Goal: Find contact information: Find contact information

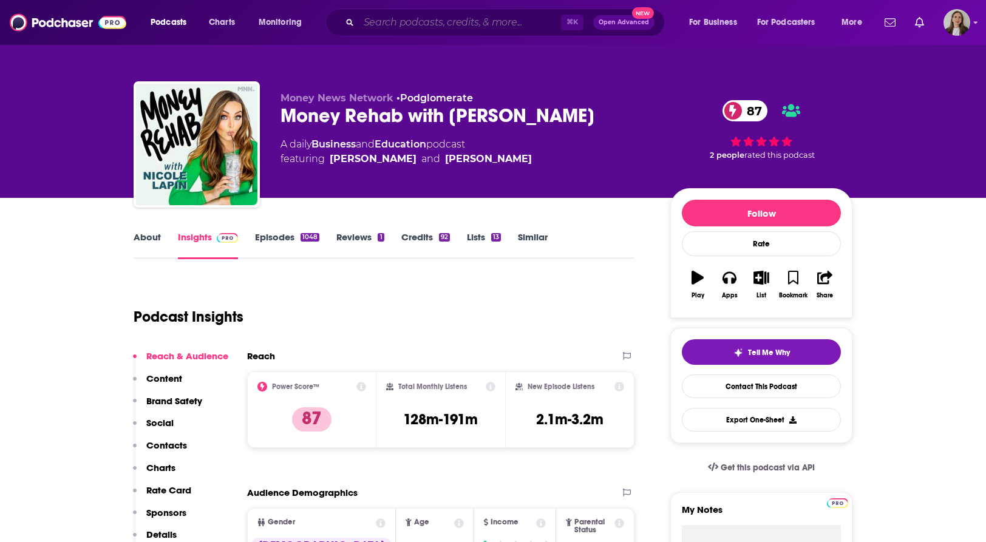
click at [430, 27] on input "Search podcasts, credits, & more..." at bounding box center [460, 22] width 202 height 19
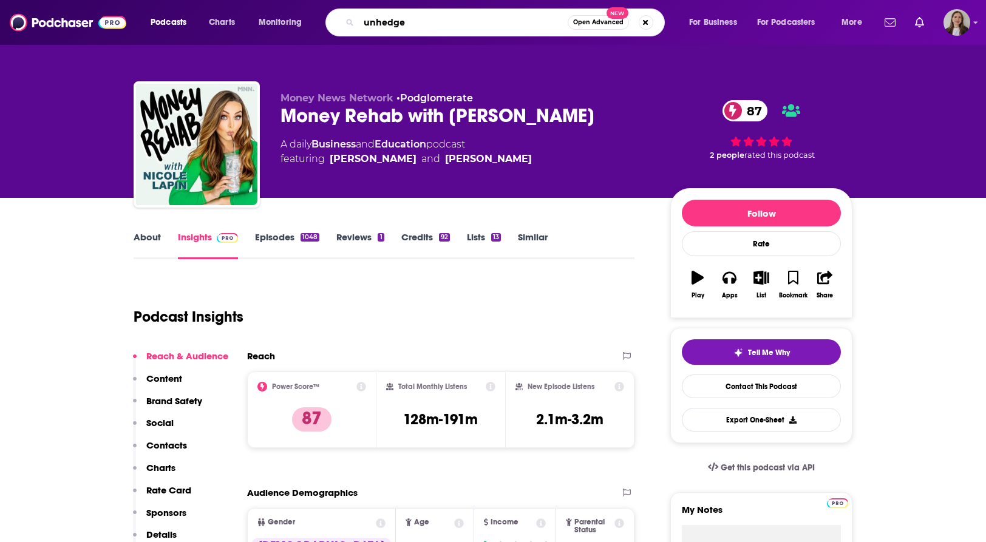
type input "unhedged"
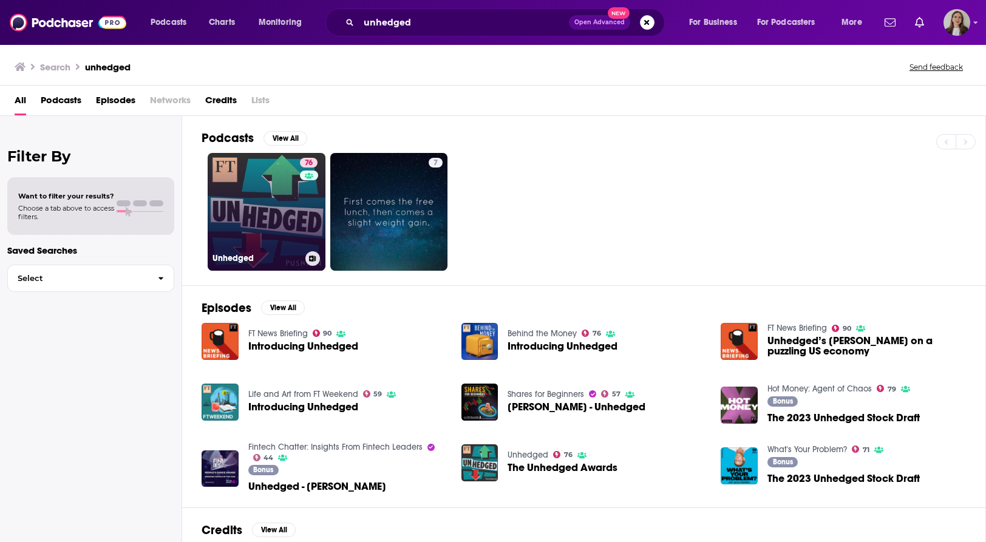
click at [243, 200] on link "76 Unhedged" at bounding box center [267, 212] width 118 height 118
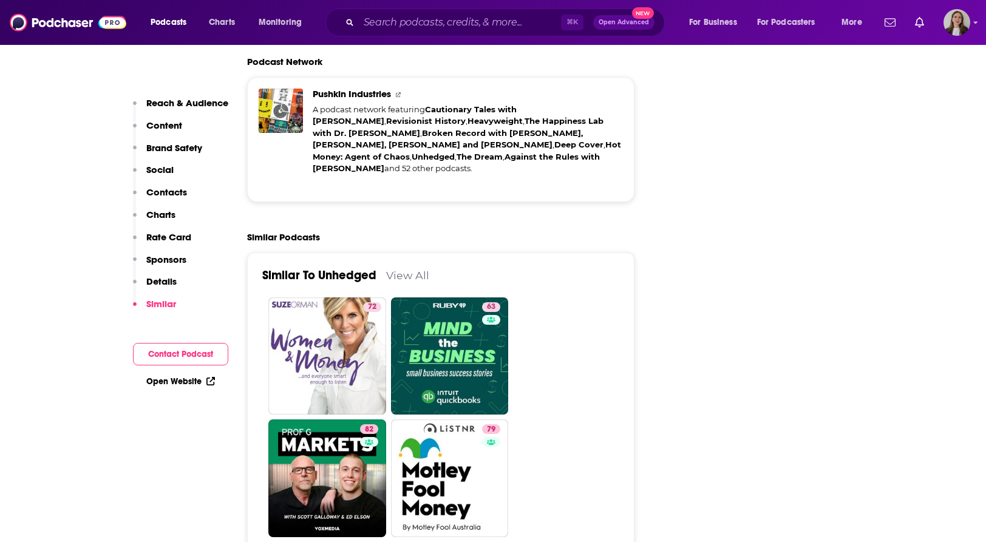
scroll to position [2665, 0]
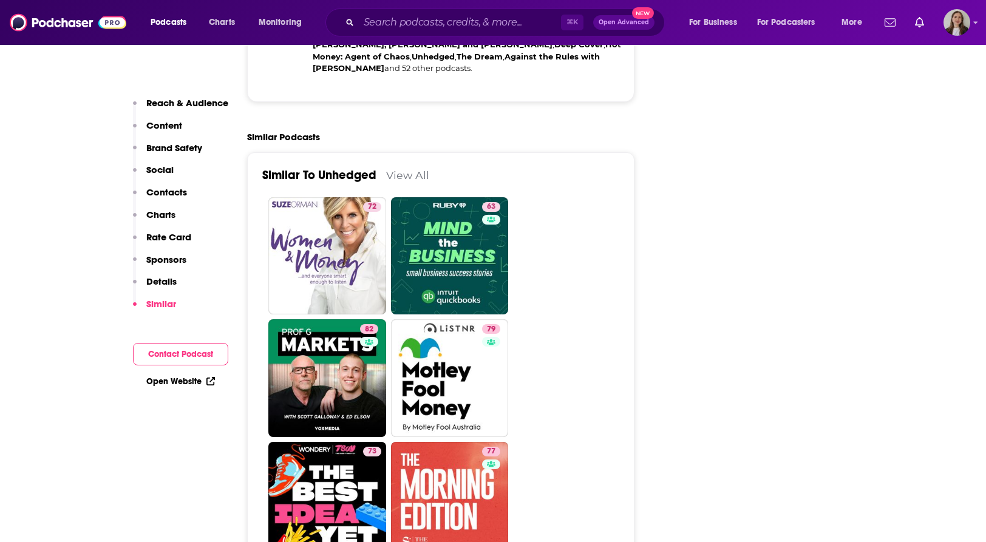
click at [172, 193] on p "Contacts" at bounding box center [166, 192] width 41 height 12
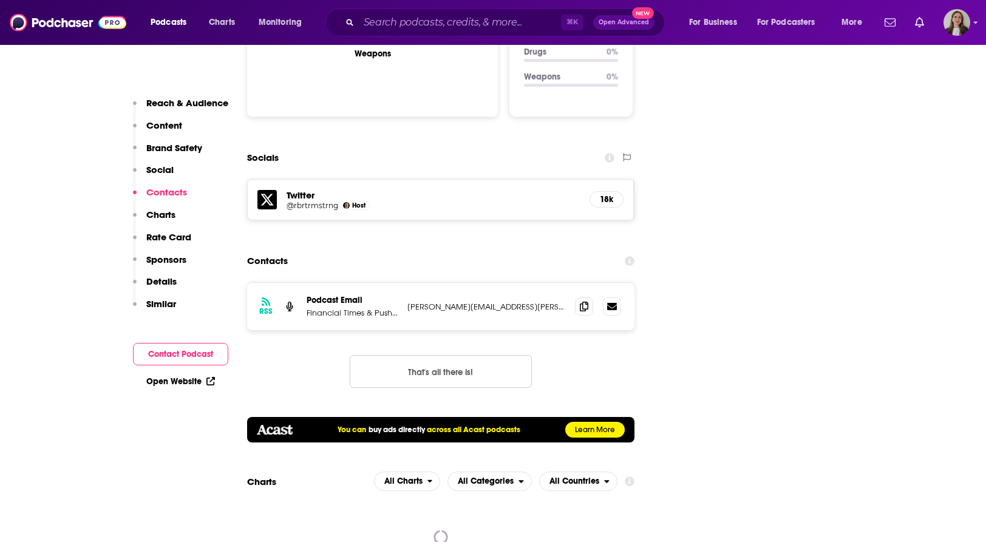
scroll to position [1329, 0]
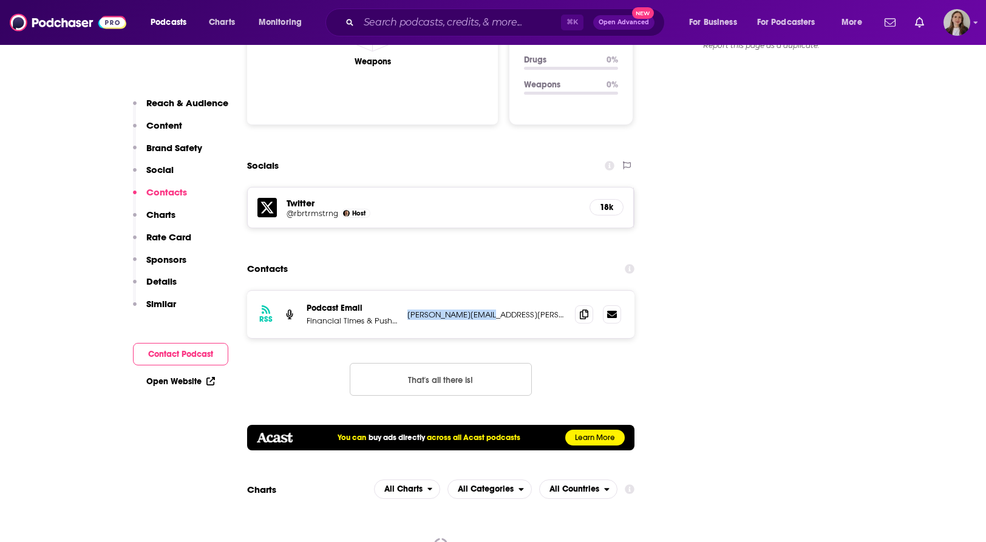
drag, startPoint x: 482, startPoint y: 268, endPoint x: 407, endPoint y: 270, distance: 75.9
click at [407, 291] on div "RSS Podcast Email Financial Times & Pushkin Industries [PERSON_NAME][EMAIL_ADDR…" at bounding box center [440, 314] width 387 height 47
copy p "[PERSON_NAME][EMAIL_ADDRESS][PERSON_NAME][DOMAIN_NAME]"
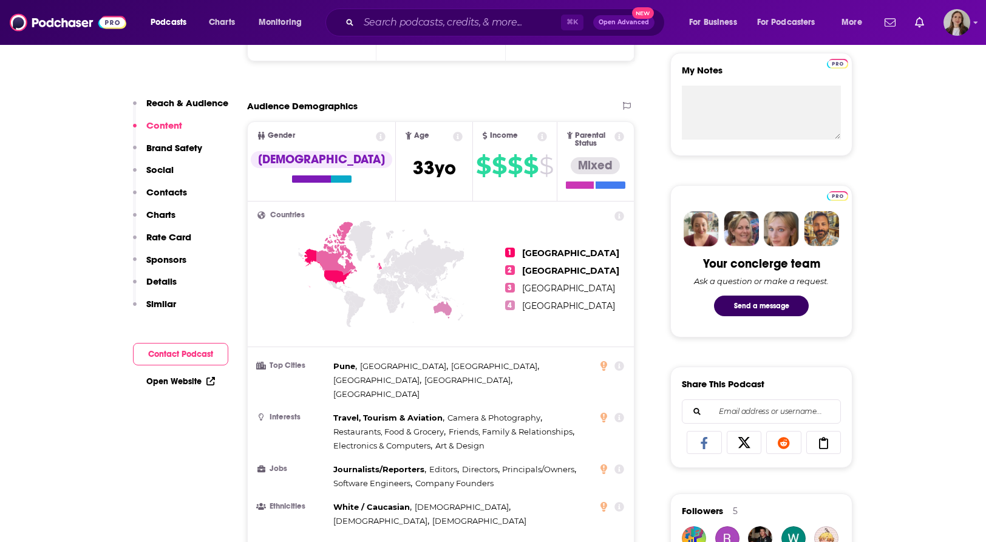
scroll to position [426, 0]
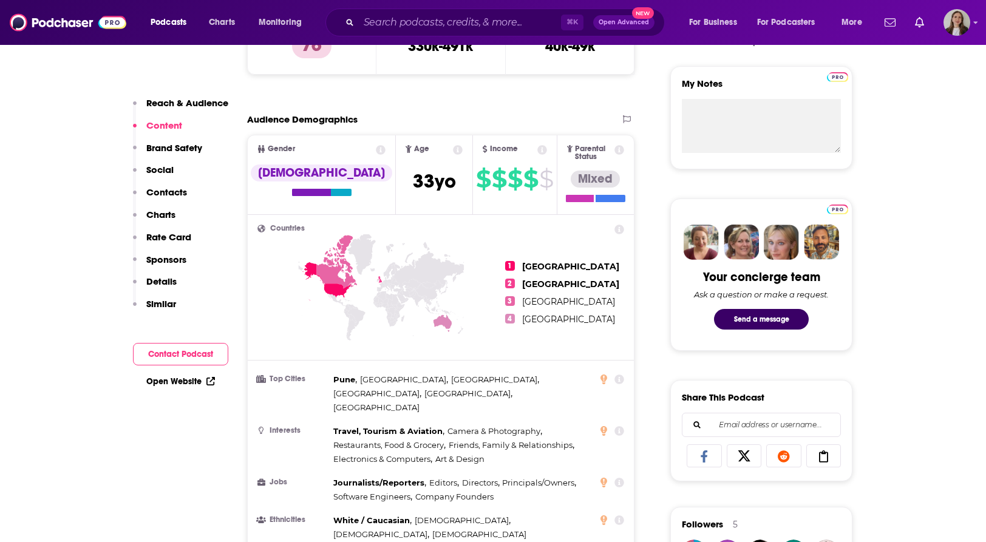
click at [330, 268] on icon at bounding box center [336, 261] width 41 height 53
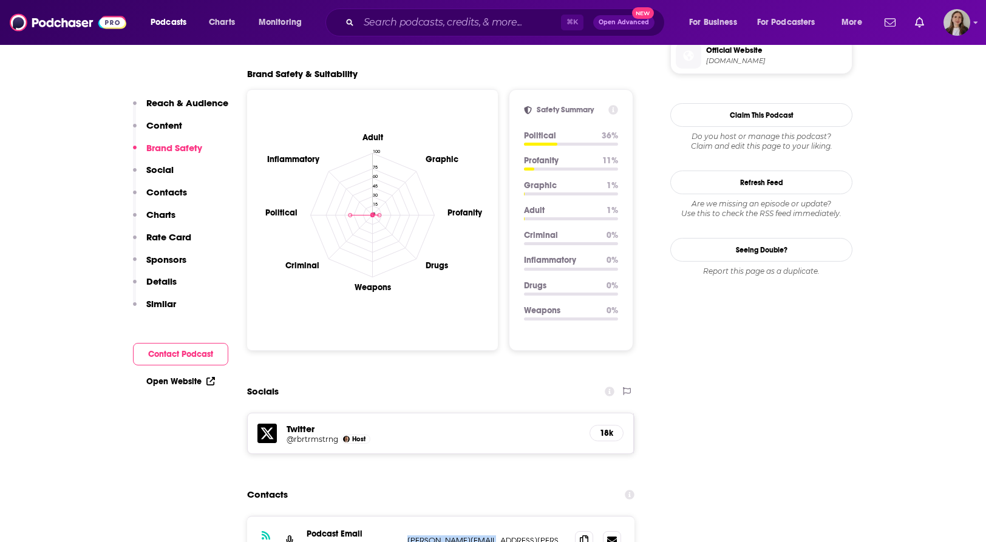
scroll to position [1118, 0]
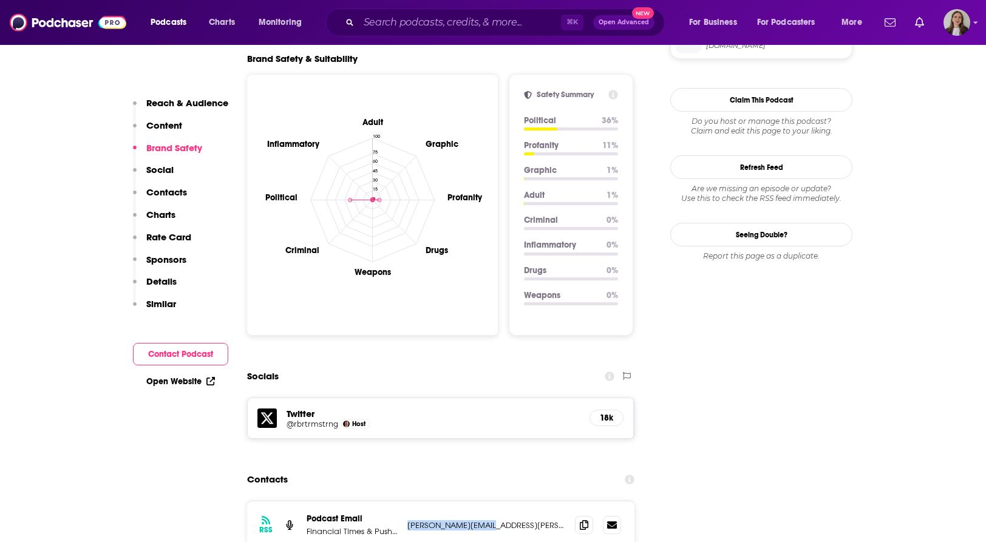
click at [171, 194] on p "Contacts" at bounding box center [166, 192] width 41 height 12
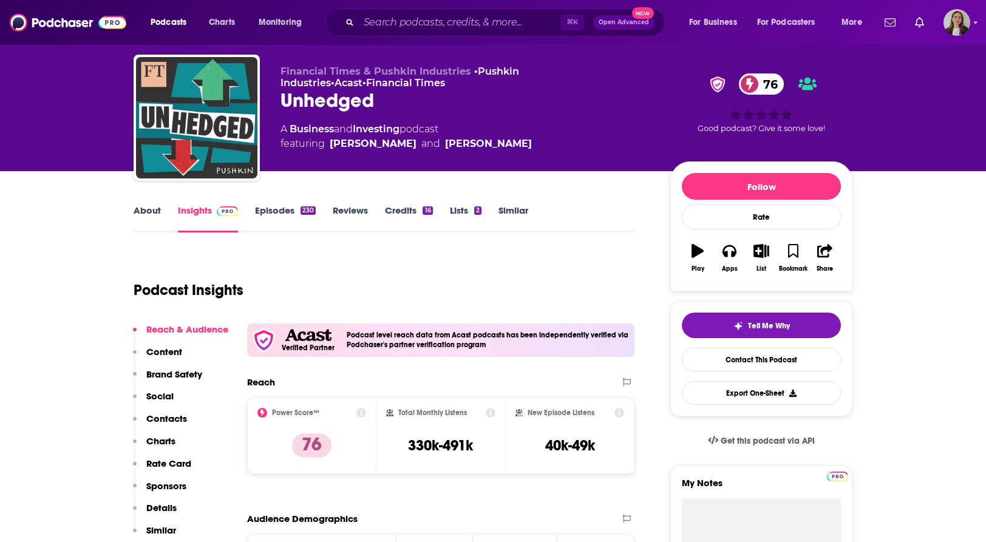
scroll to position [0, 0]
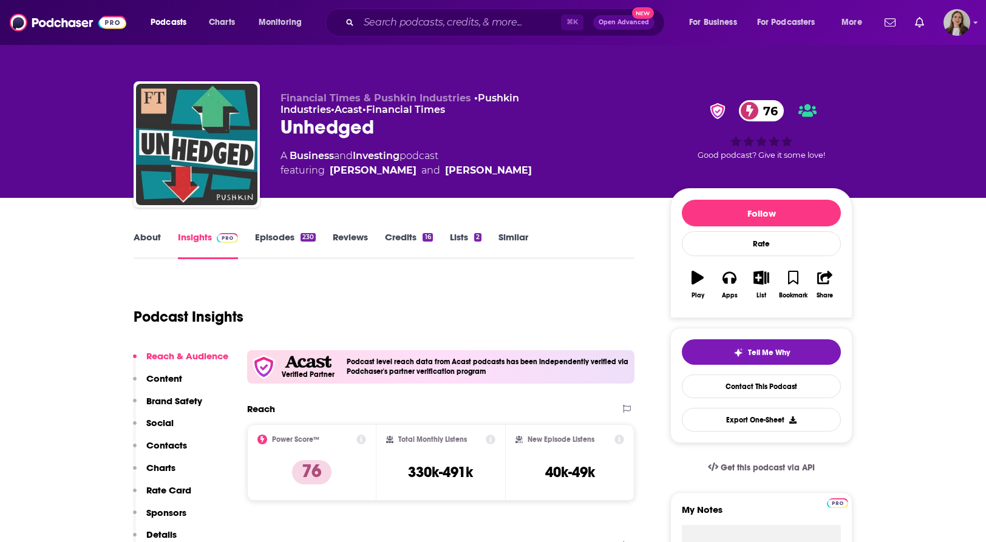
click at [271, 239] on link "Episodes 230" at bounding box center [285, 245] width 61 height 28
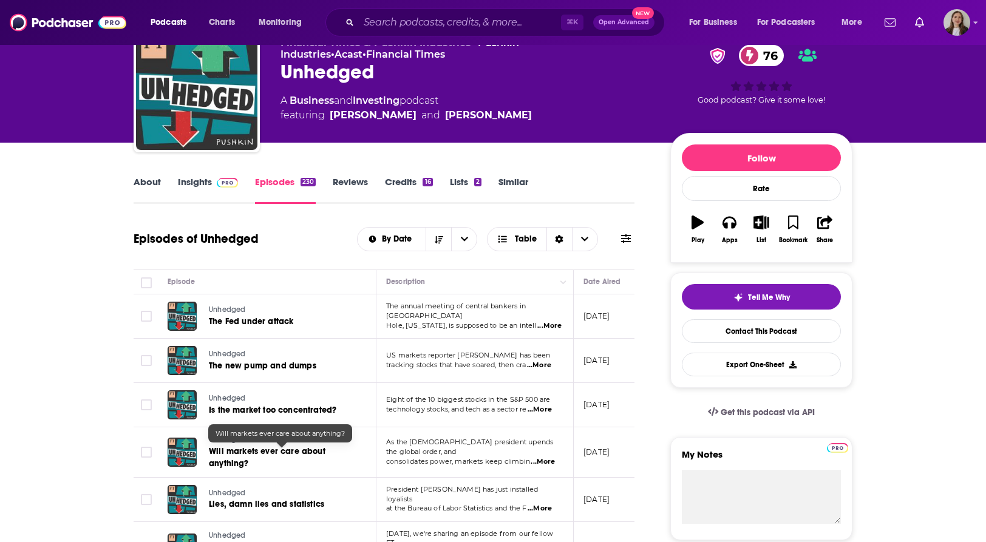
scroll to position [72, 0]
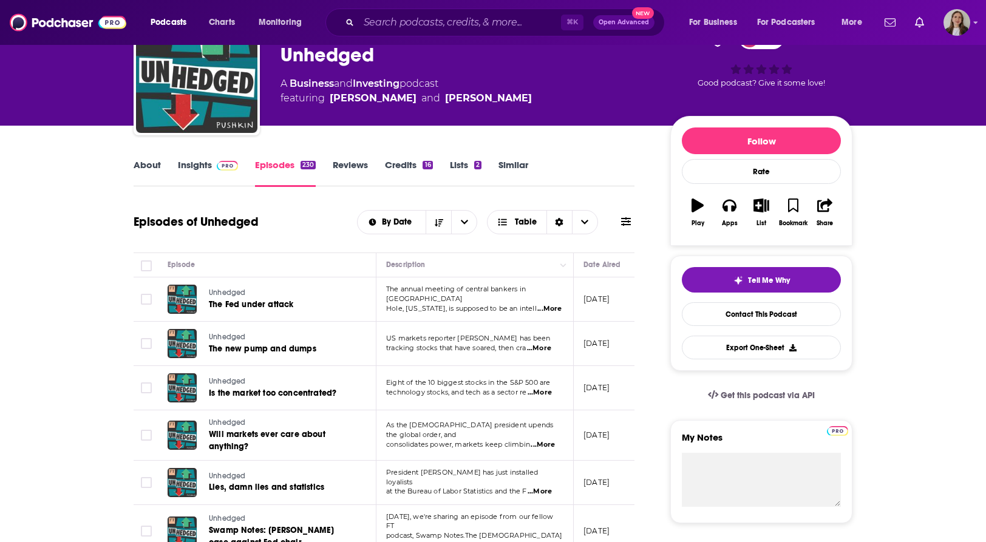
click at [550, 304] on span "...More" at bounding box center [549, 309] width 24 height 10
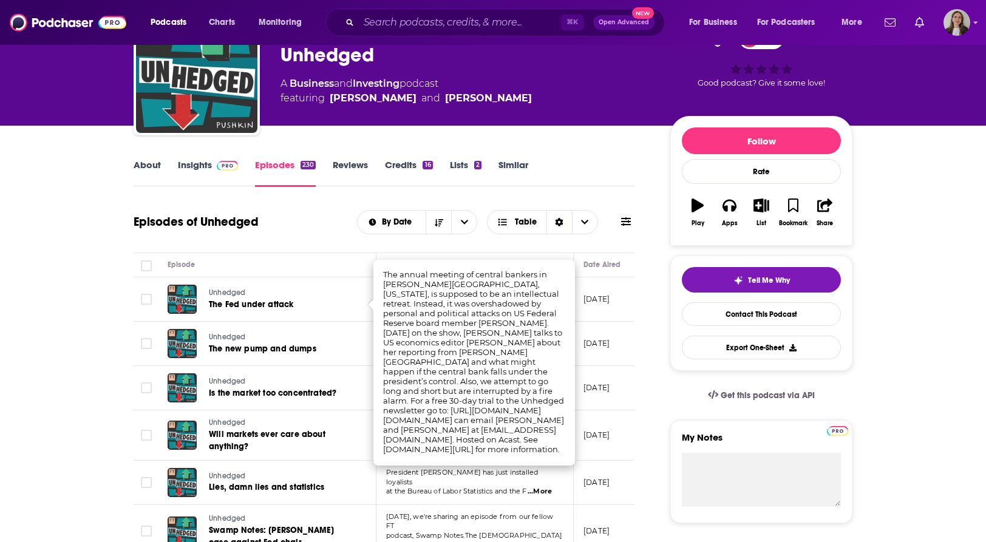
click at [146, 166] on link "About" at bounding box center [147, 173] width 27 height 28
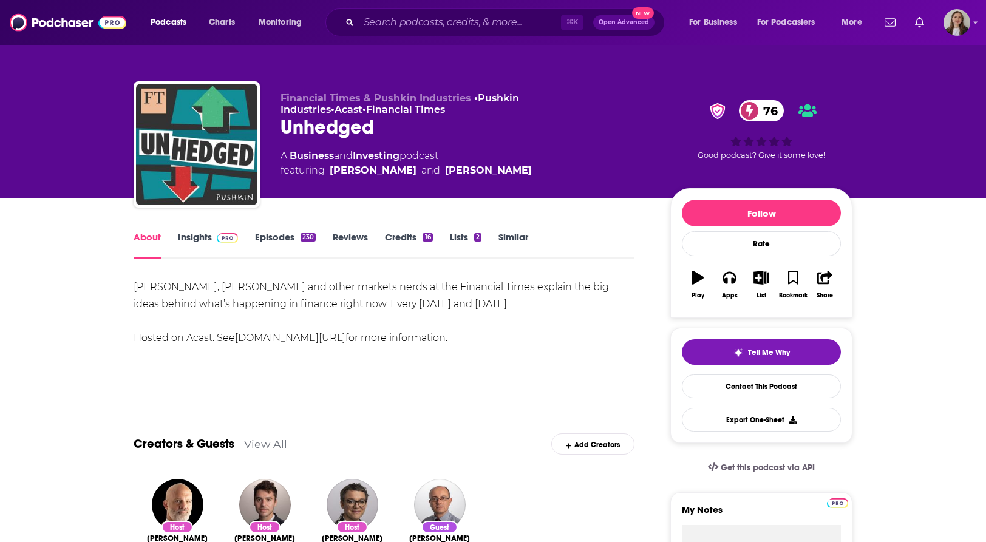
click at [196, 236] on link "Insights" at bounding box center [208, 245] width 60 height 28
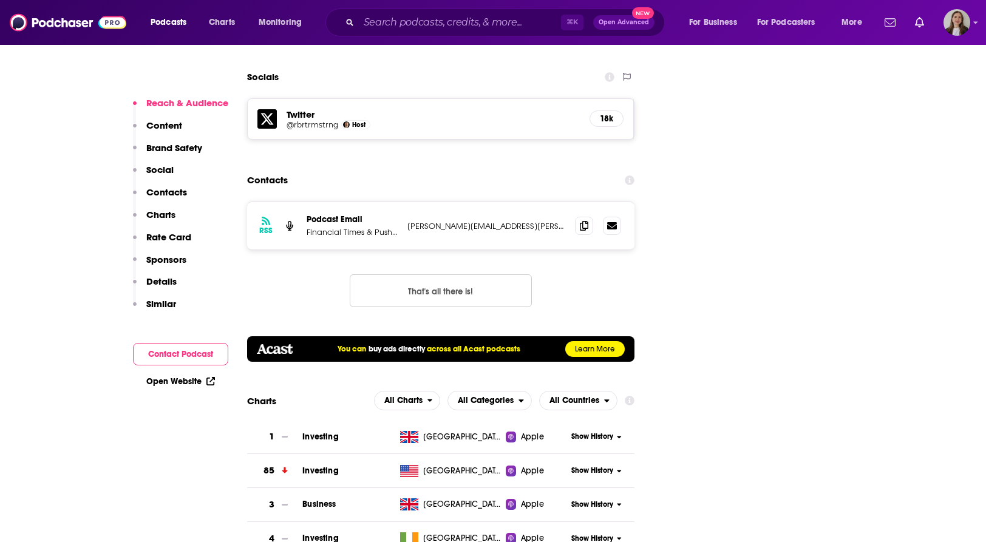
scroll to position [1426, 0]
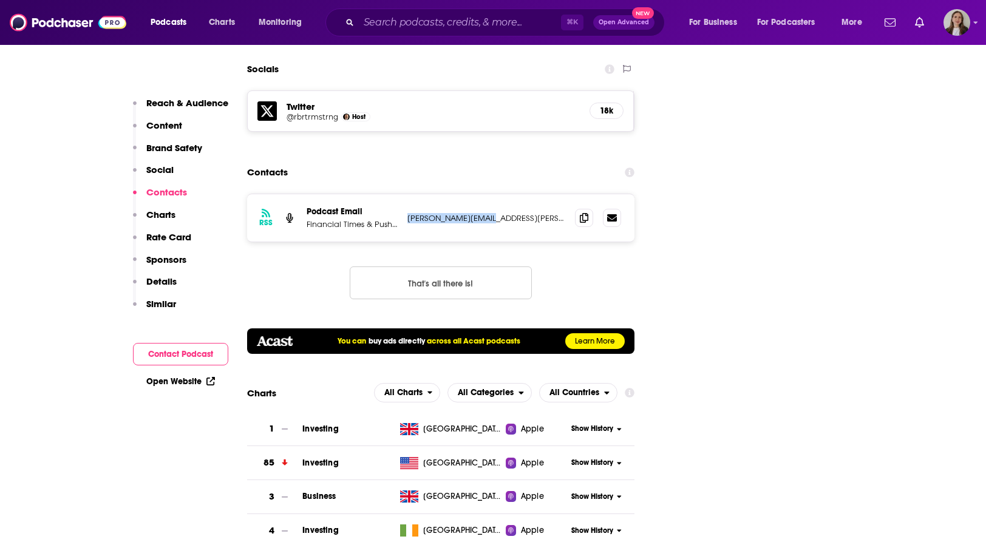
drag, startPoint x: 487, startPoint y: 175, endPoint x: 404, endPoint y: 175, distance: 82.5
click at [404, 194] on div "RSS Podcast Email Financial Times & Pushkin Industries [PERSON_NAME][EMAIL_ADDR…" at bounding box center [440, 217] width 387 height 47
copy p "[PERSON_NAME][EMAIL_ADDRESS][PERSON_NAME][DOMAIN_NAME]"
